Goal: Navigation & Orientation: Find specific page/section

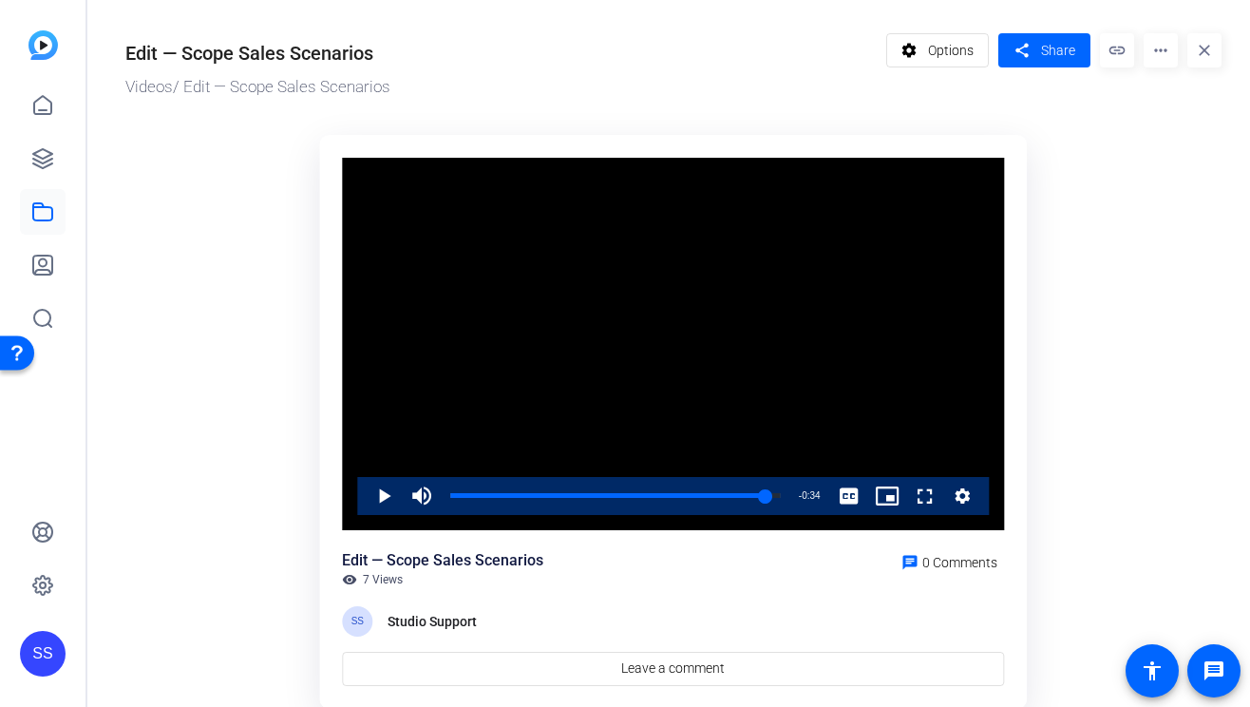
click at [38, 659] on div "SS" at bounding box center [43, 654] width 46 height 46
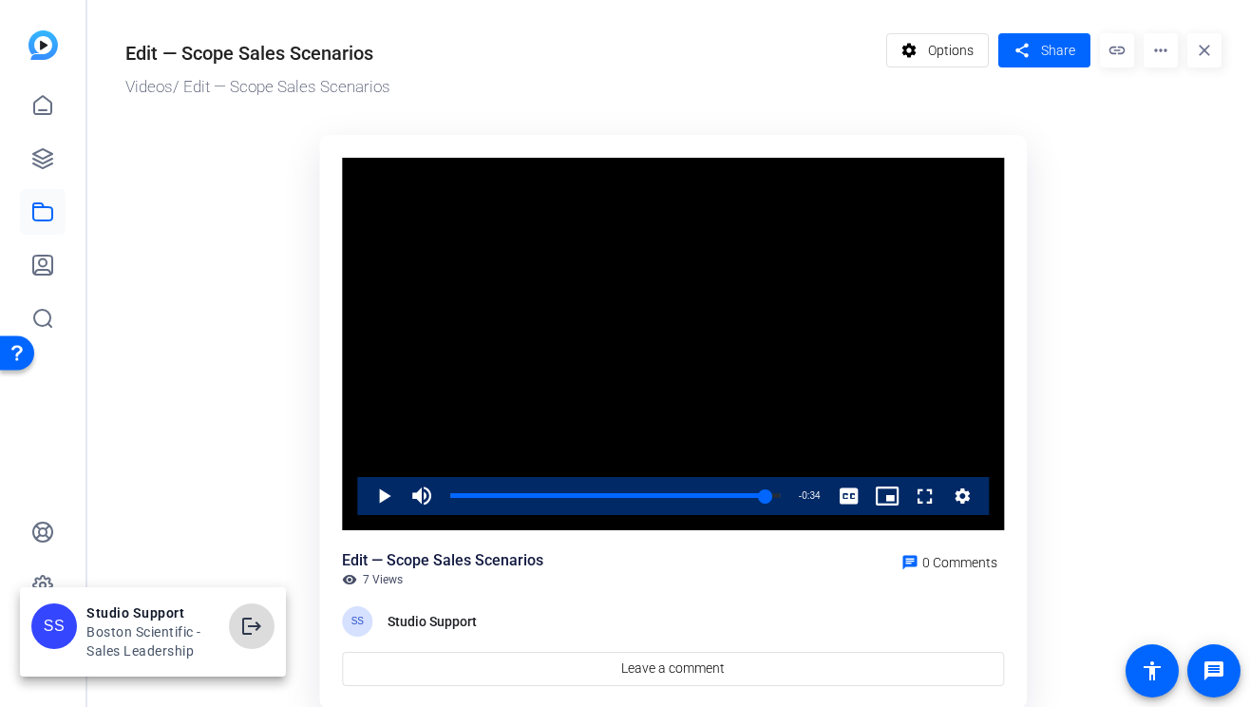
click at [242, 620] on mat-icon "logout" at bounding box center [251, 626] width 23 height 23
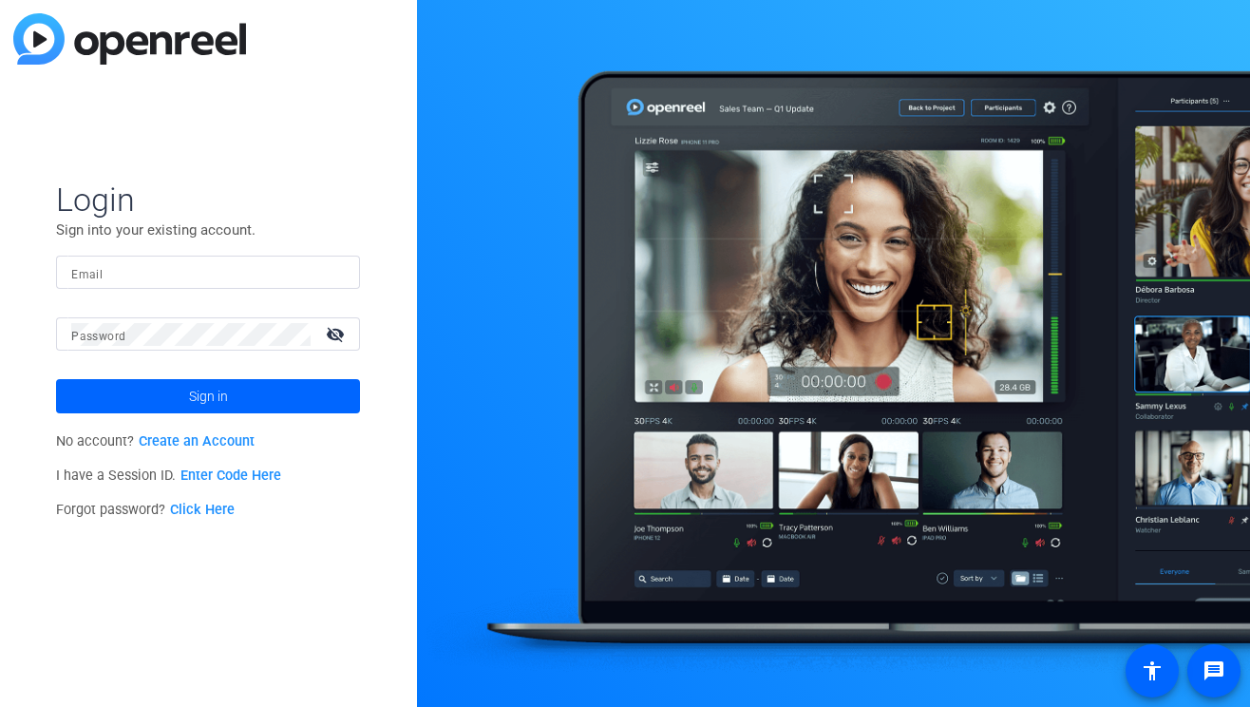
click at [229, 268] on input "Email" at bounding box center [208, 272] width 274 height 23
click at [338, 271] on div at bounding box center [333, 272] width 23 height 23
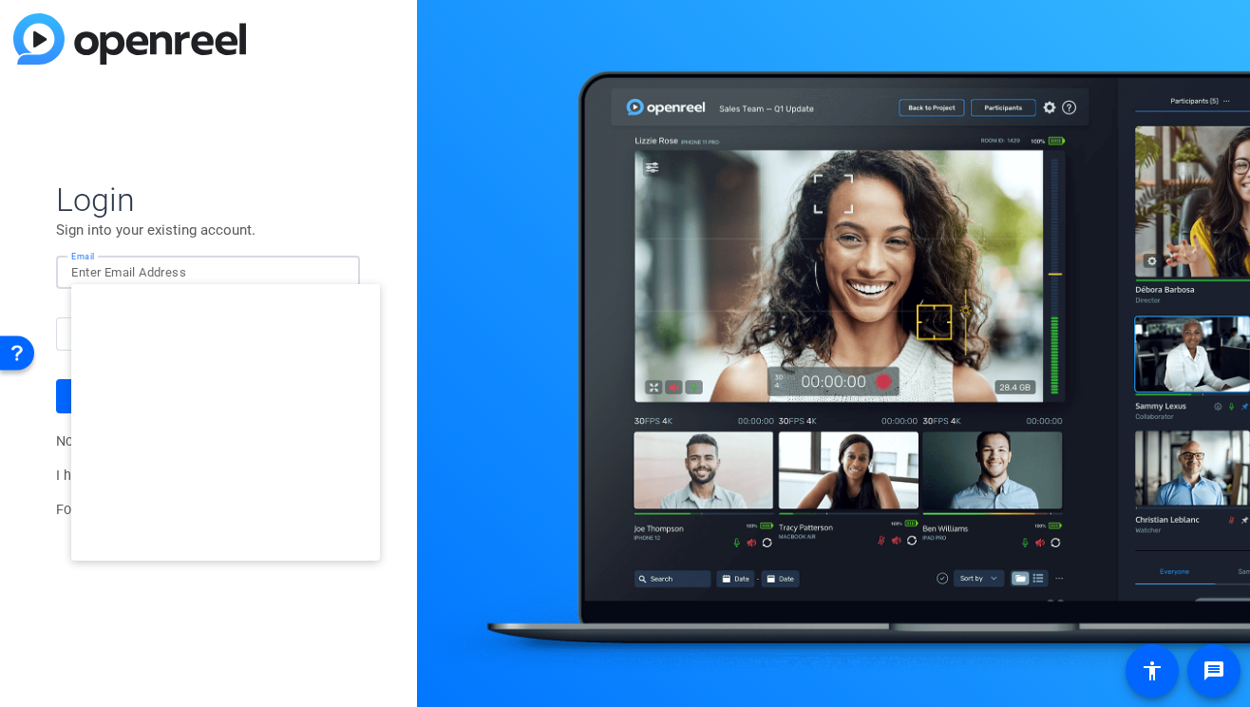
type input "[EMAIL_ADDRESS][DOMAIN_NAME]"
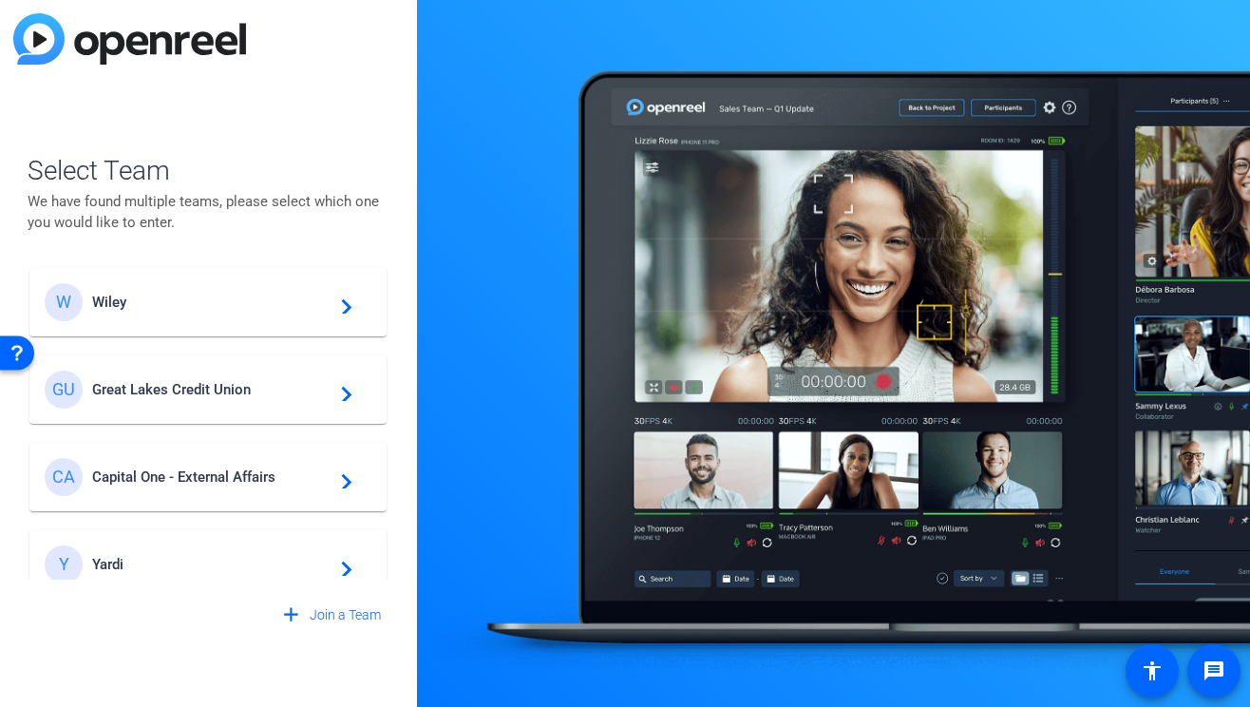
click at [247, 302] on span "Wiley" at bounding box center [210, 302] width 237 height 17
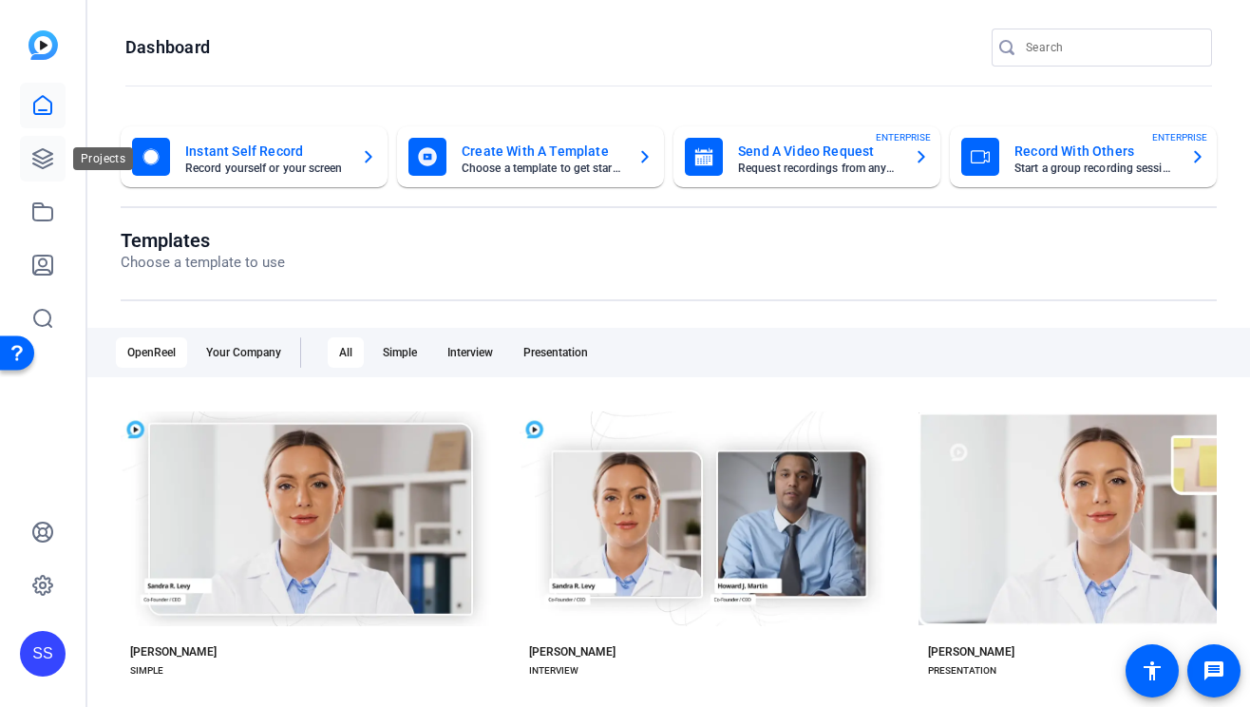
click at [48, 160] on icon at bounding box center [42, 158] width 19 height 19
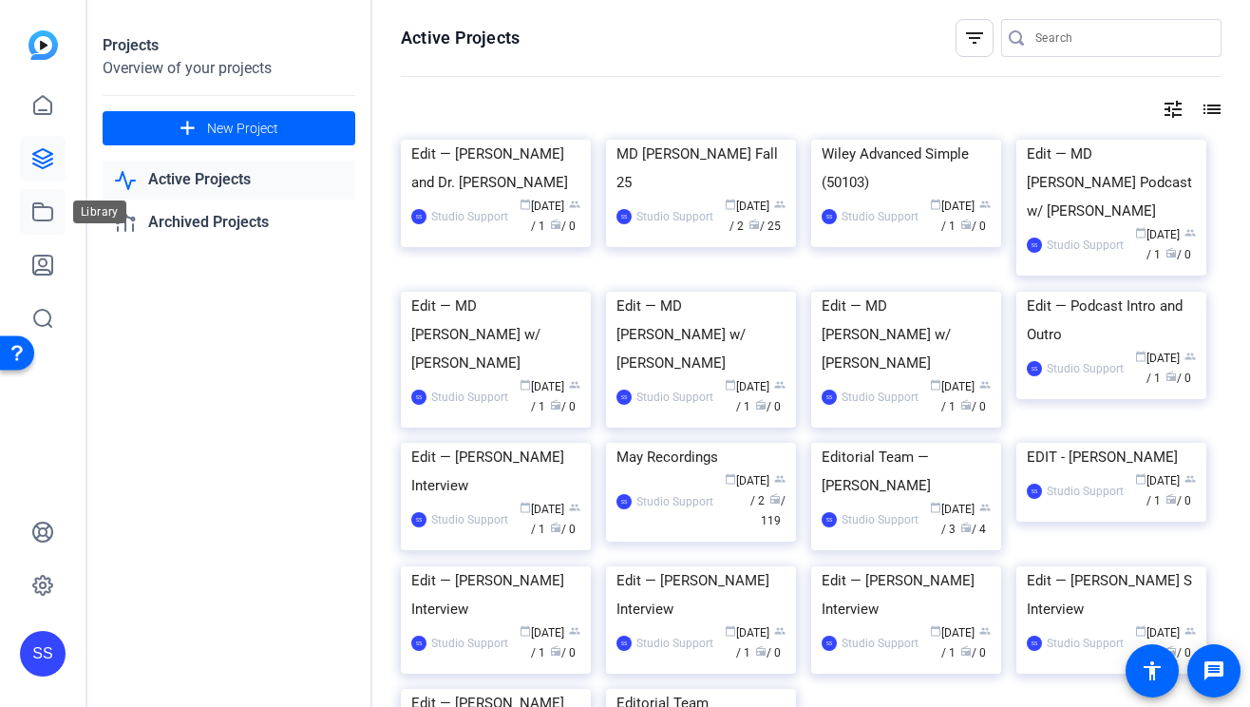
click at [29, 205] on link at bounding box center [43, 212] width 46 height 46
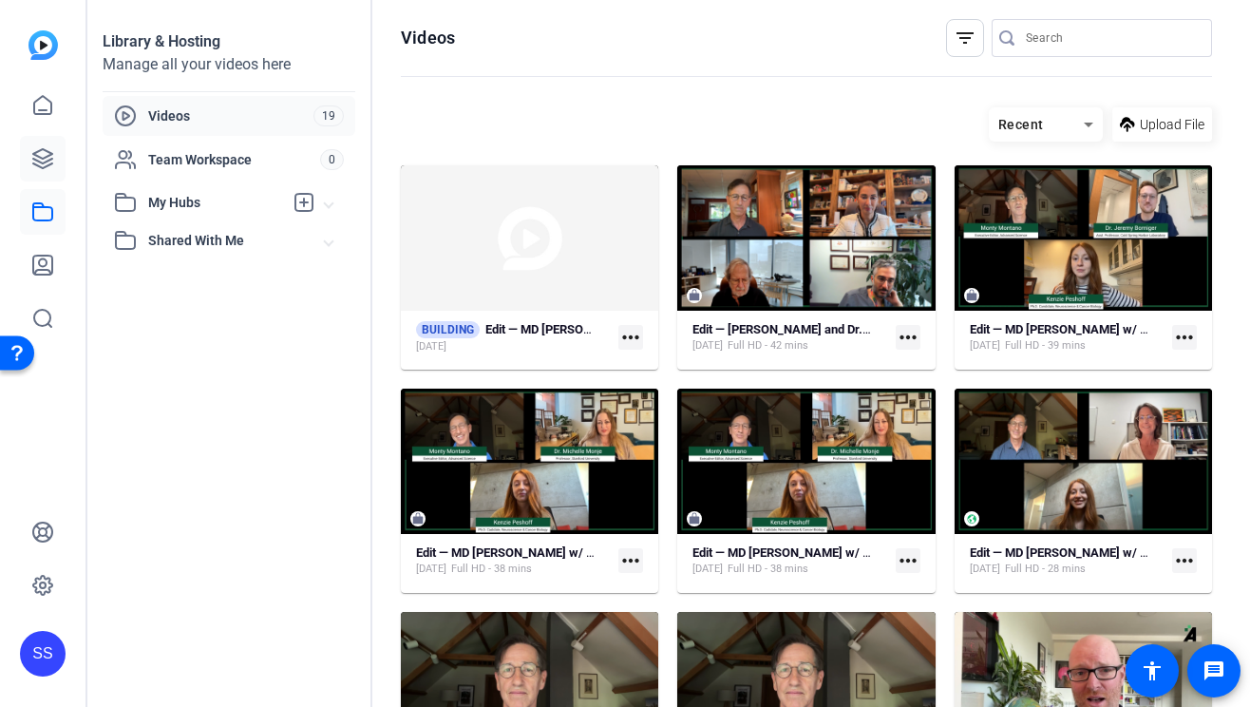
click at [47, 151] on icon at bounding box center [42, 158] width 19 height 19
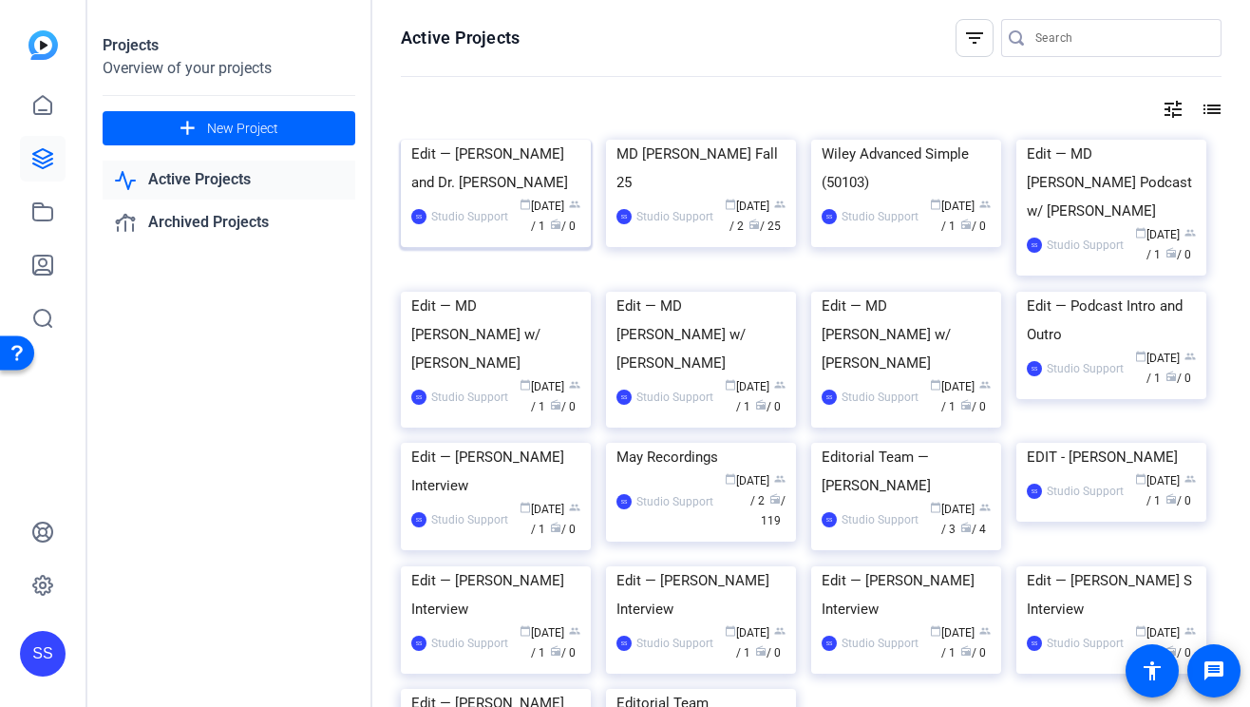
click at [531, 197] on div "Edit — [PERSON_NAME] and Dr. [PERSON_NAME]" at bounding box center [495, 168] width 169 height 57
click at [1089, 225] on div "Edit — MD [PERSON_NAME] Podcast w/ [PERSON_NAME]" at bounding box center [1111, 182] width 169 height 85
click at [30, 590] on link at bounding box center [43, 585] width 46 height 46
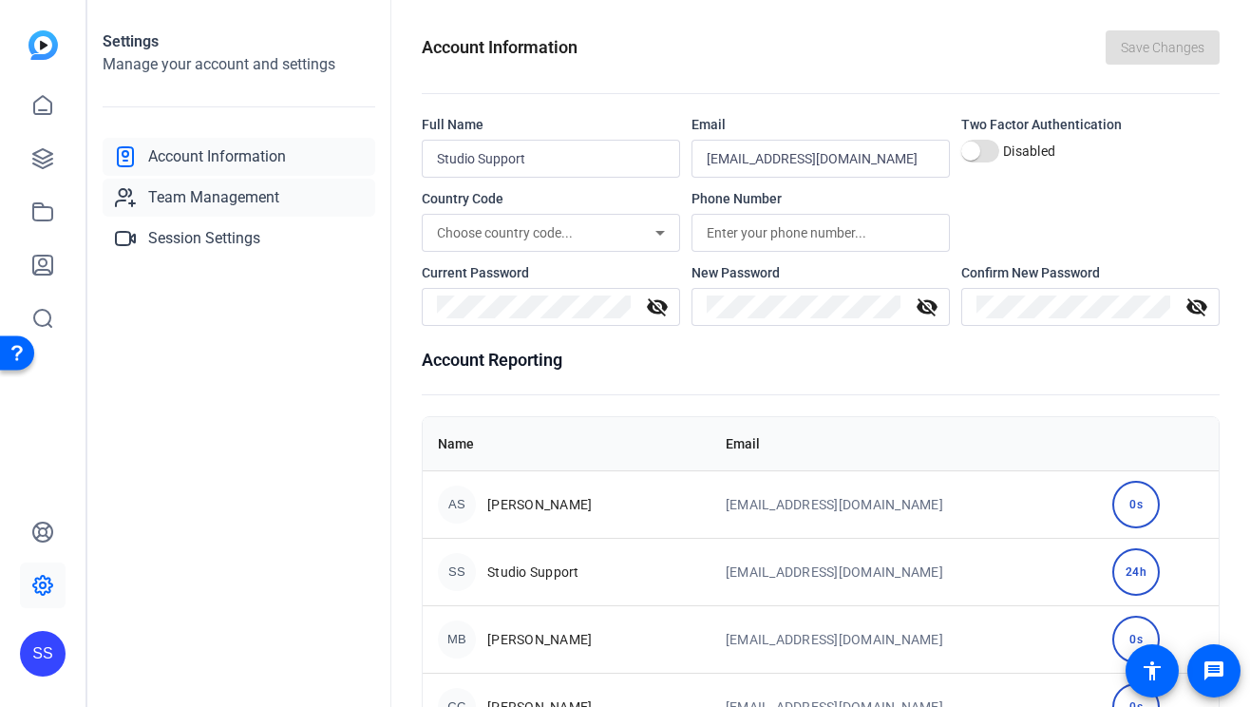
click at [284, 194] on link "Team Management" at bounding box center [239, 198] width 273 height 38
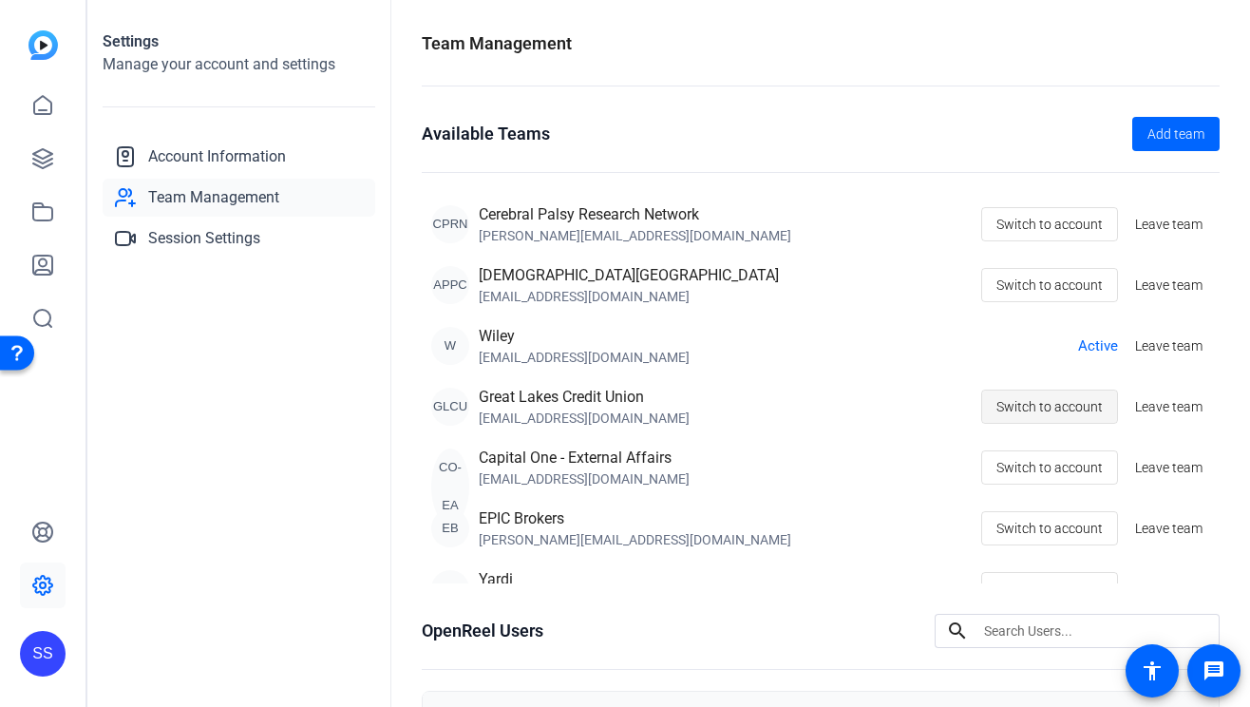
click at [1093, 414] on span "Switch to account" at bounding box center [1050, 407] width 106 height 36
click at [59, 158] on link at bounding box center [43, 159] width 46 height 46
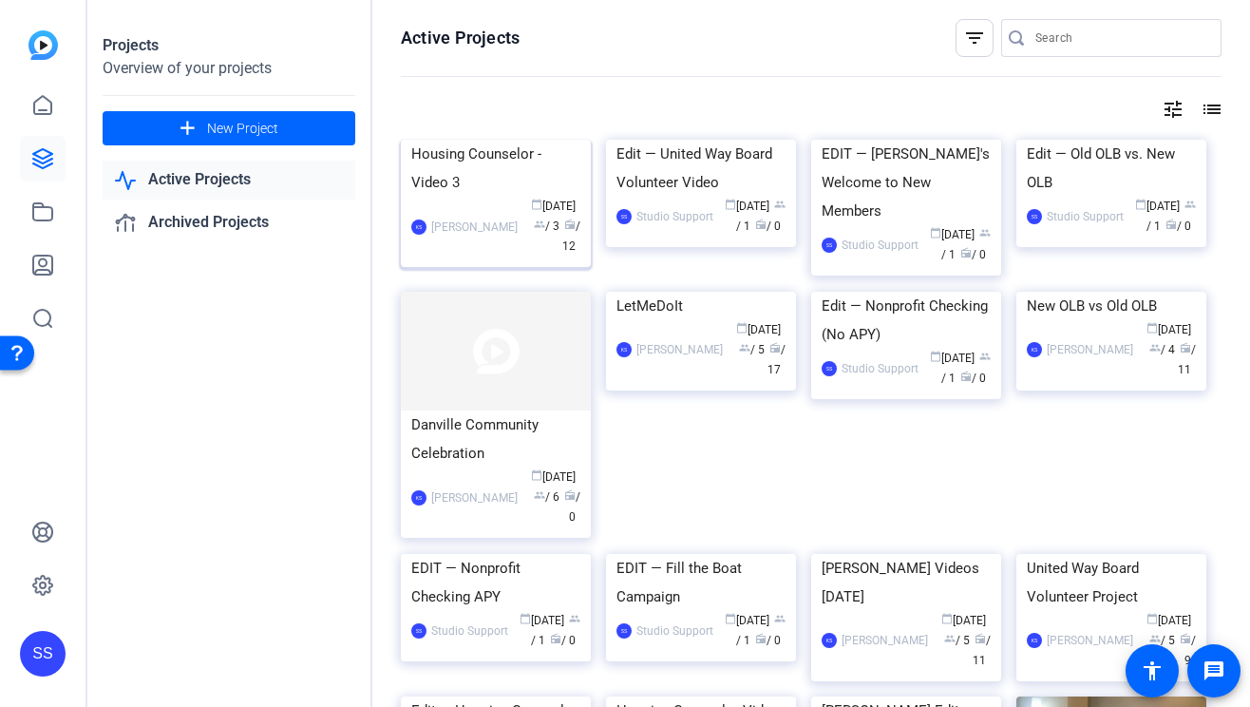
click at [486, 197] on div "Housing Counselor - Video 3" at bounding box center [495, 168] width 169 height 57
